Goal: Check status: Check status

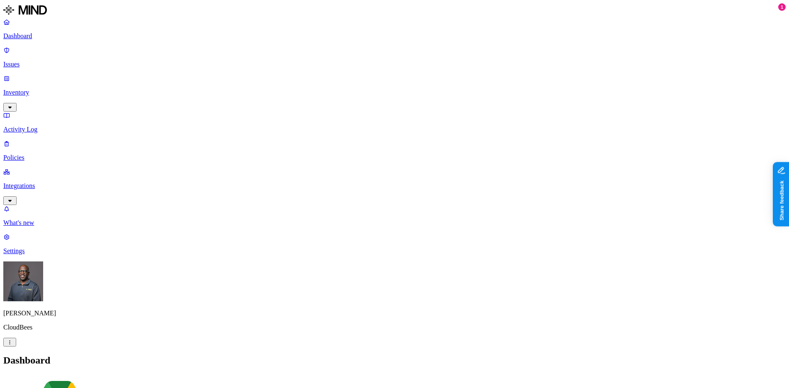
click at [42, 38] on p "Dashboard" at bounding box center [394, 35] width 783 height 7
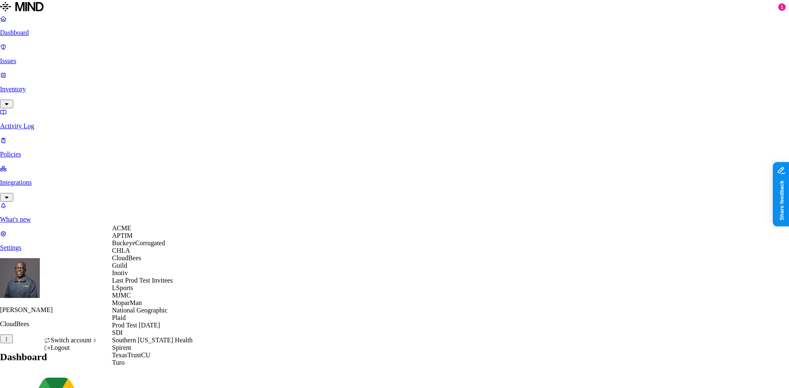
click at [149, 232] on div "ACME" at bounding box center [152, 227] width 81 height 7
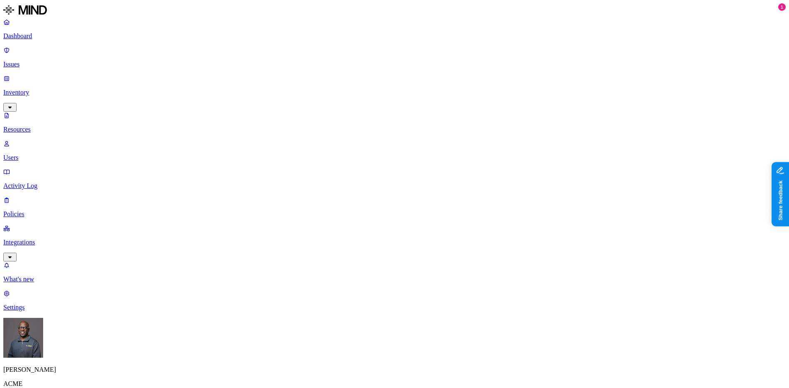
click at [30, 38] on p "Dashboard" at bounding box center [394, 35] width 783 height 7
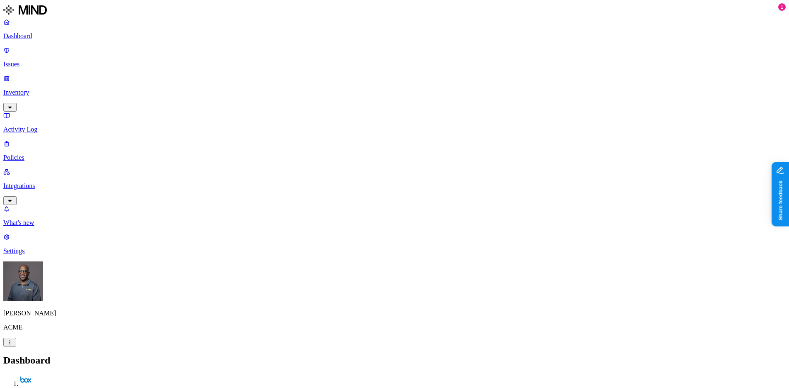
click at [31, 140] on link "Policies" at bounding box center [394, 151] width 783 height 22
click at [49, 374] on button "Create Policy" at bounding box center [26, 378] width 46 height 9
click at [345, 143] on label "Data type" at bounding box center [338, 140] width 12 height 15
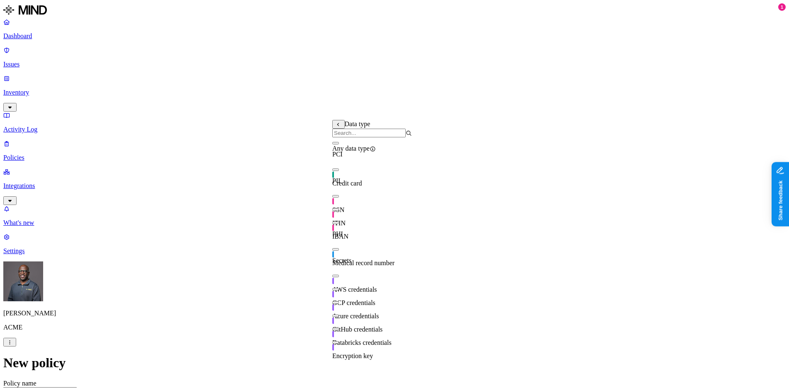
scroll to position [0, 0]
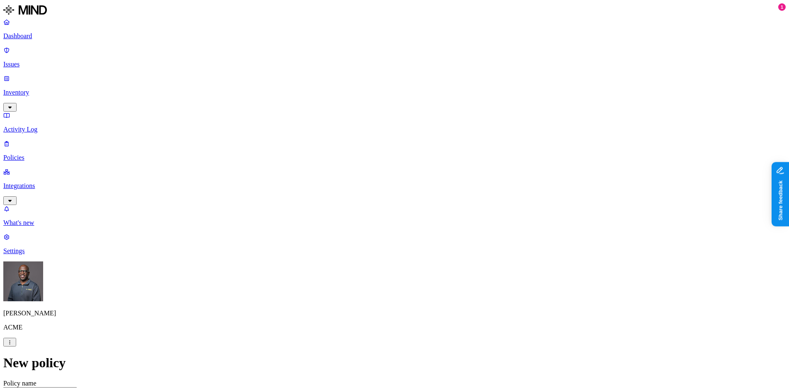
click at [345, 143] on label "Data type" at bounding box center [338, 140] width 12 height 15
click at [347, 127] on label "Classification" at bounding box center [350, 123] width 37 height 7
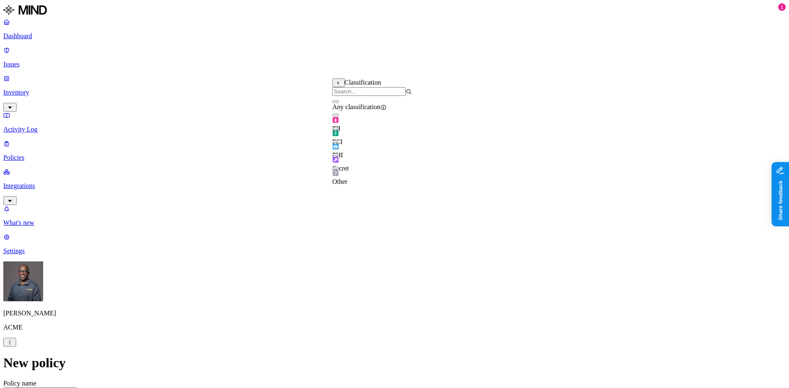
scroll to position [290, 0]
click at [345, 100] on label "Data type" at bounding box center [338, 99] width 12 height 15
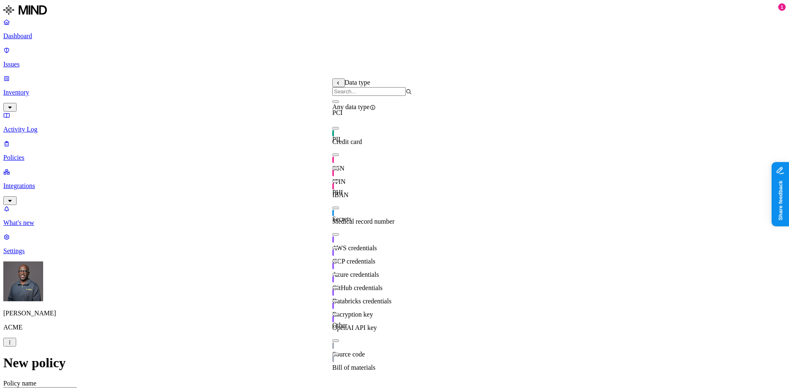
scroll to position [10, 0]
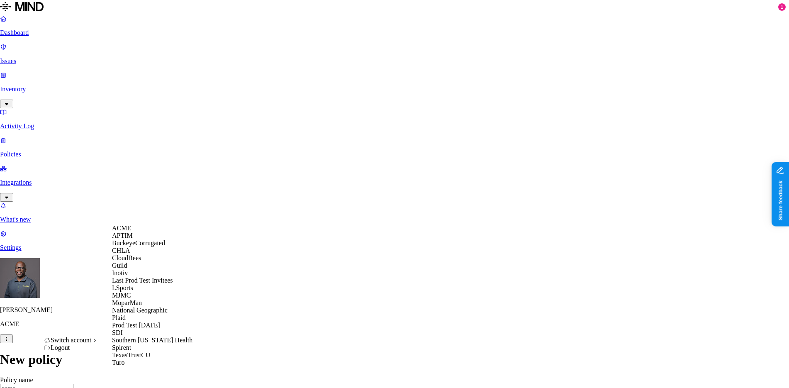
scroll to position [106, 0]
click at [144, 307] on span "National Geographic" at bounding box center [140, 310] width 56 height 7
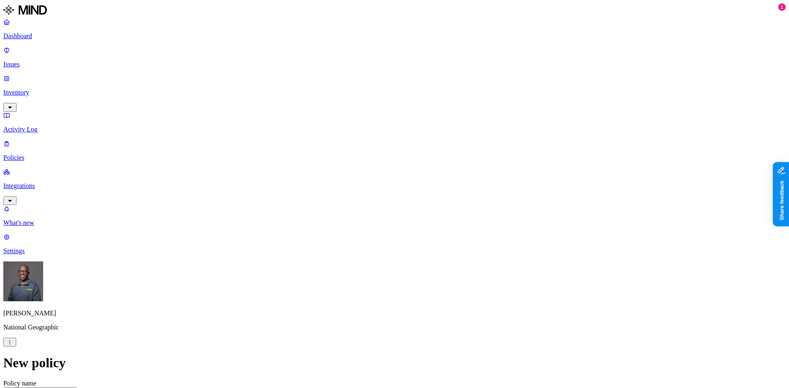
click at [36, 39] on p "Dashboard" at bounding box center [394, 35] width 783 height 7
click at [32, 154] on p "Policies" at bounding box center [394, 157] width 783 height 7
click at [43, 36] on p "Dashboard" at bounding box center [394, 35] width 783 height 7
click at [30, 34] on p "Dashboard" at bounding box center [394, 35] width 783 height 7
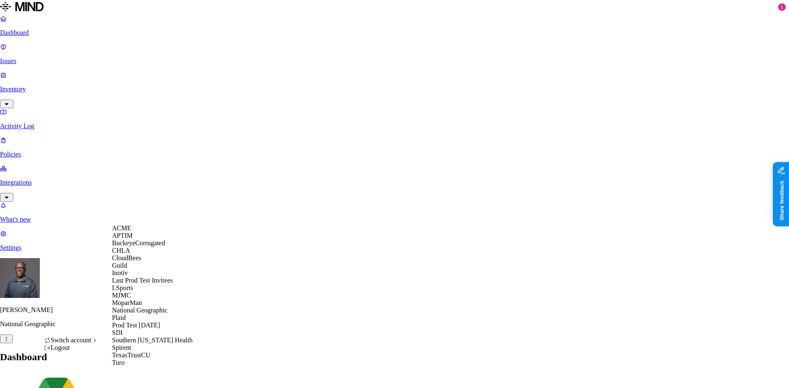
click at [160, 246] on span "BuckeyeCorrugated" at bounding box center [138, 242] width 53 height 7
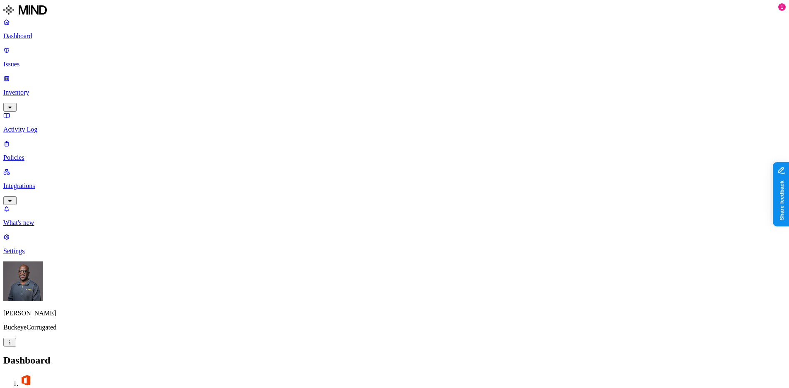
click at [31, 154] on p "Policies" at bounding box center [394, 157] width 783 height 7
click at [36, 182] on p "Integrations" at bounding box center [394, 185] width 783 height 7
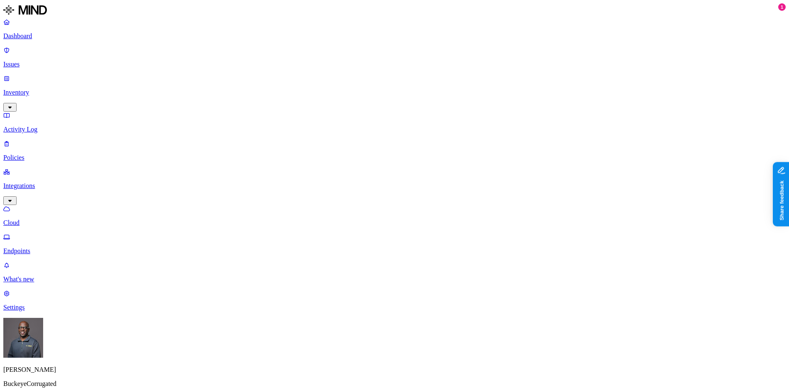
click at [41, 247] on p "Endpoints" at bounding box center [394, 250] width 783 height 7
drag, startPoint x: 689, startPoint y: 0, endPoint x: 482, endPoint y: 194, distance: 283.3
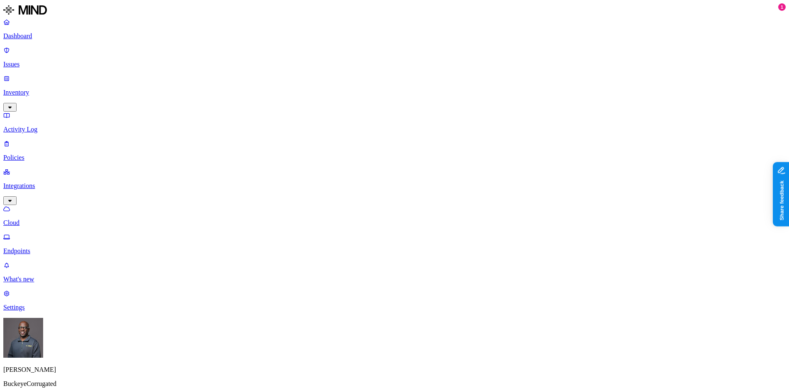
drag, startPoint x: 691, startPoint y: 0, endPoint x: 686, endPoint y: 232, distance: 232.0
drag, startPoint x: 244, startPoint y: 1, endPoint x: 245, endPoint y: 237, distance: 236.1
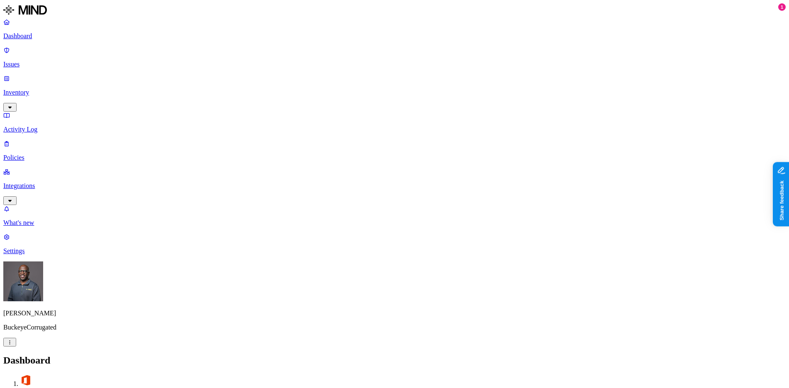
click at [55, 182] on p "Integrations" at bounding box center [394, 185] width 783 height 7
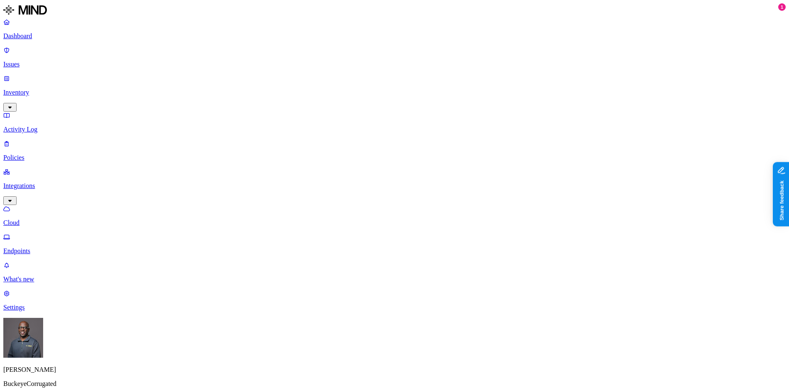
click at [52, 247] on p "Endpoints" at bounding box center [394, 250] width 783 height 7
